Goal: Task Accomplishment & Management: Manage account settings

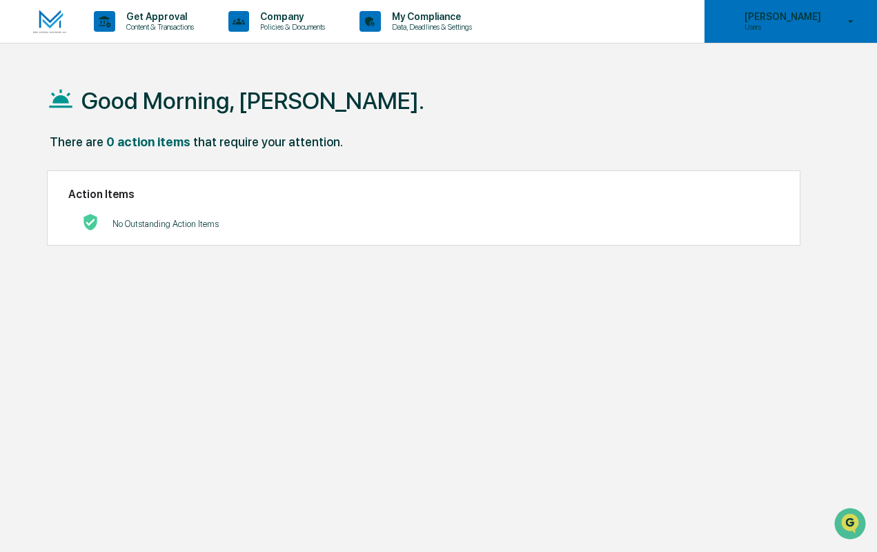
click at [825, 20] on p "[PERSON_NAME]" at bounding box center [780, 16] width 95 height 11
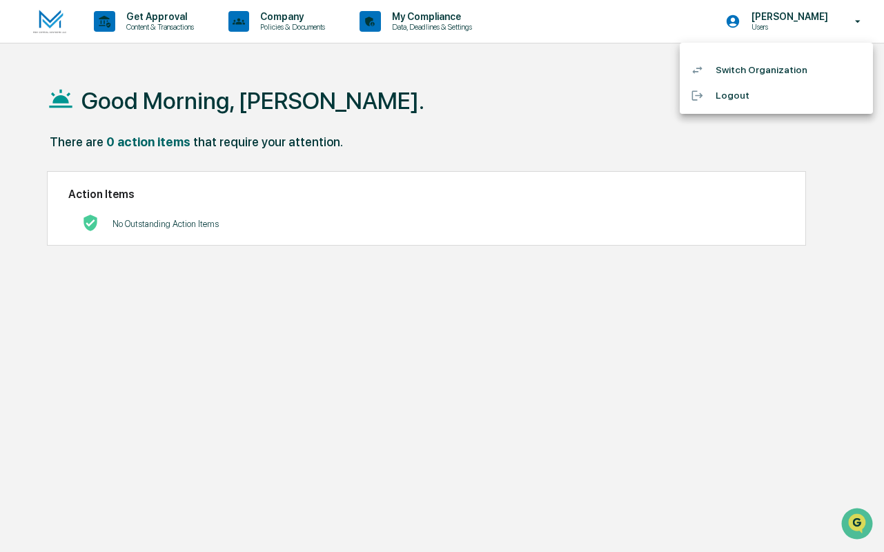
click at [765, 68] on li "Switch Organization" at bounding box center [776, 70] width 193 height 26
